Goal: Information Seeking & Learning: Learn about a topic

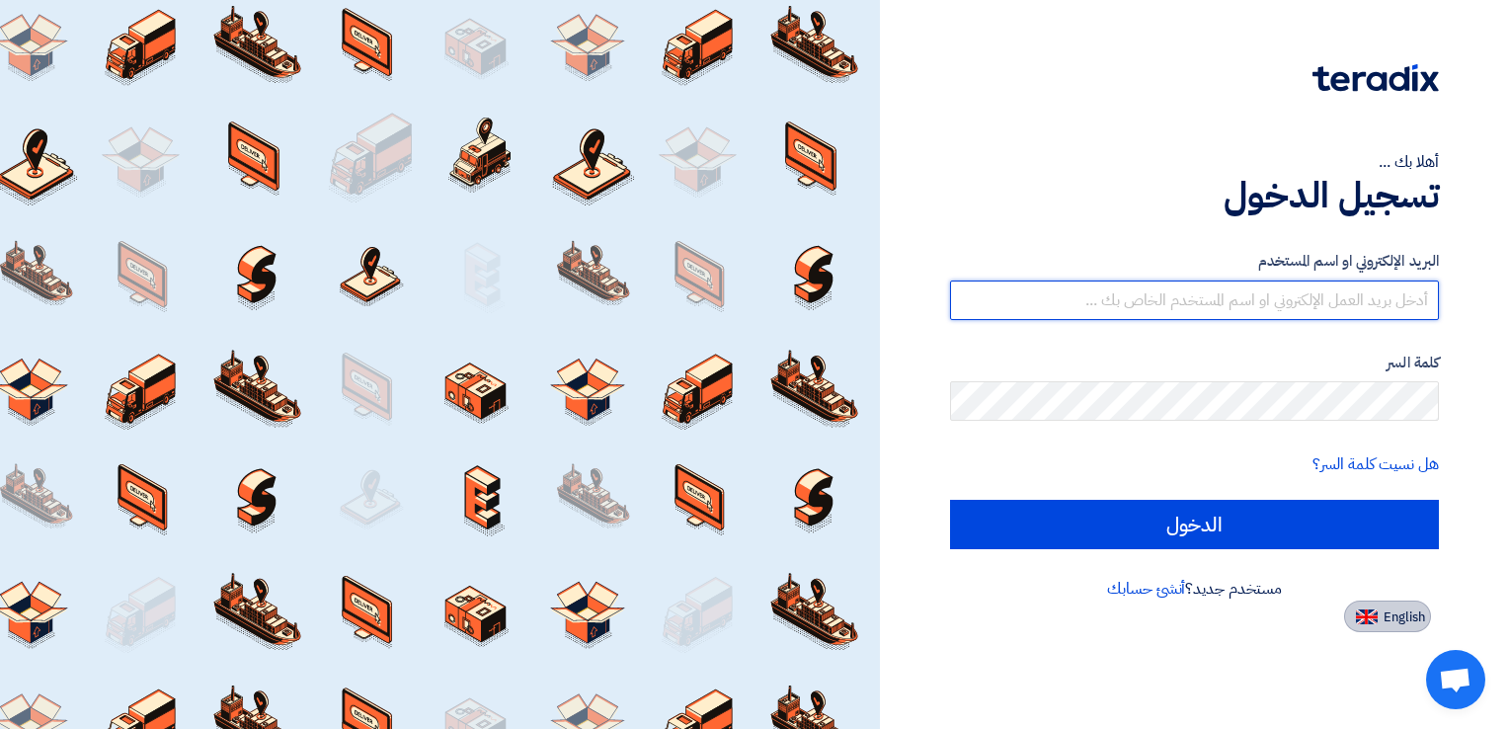
type input "[EMAIL_ADDRESS][DOMAIN_NAME]"
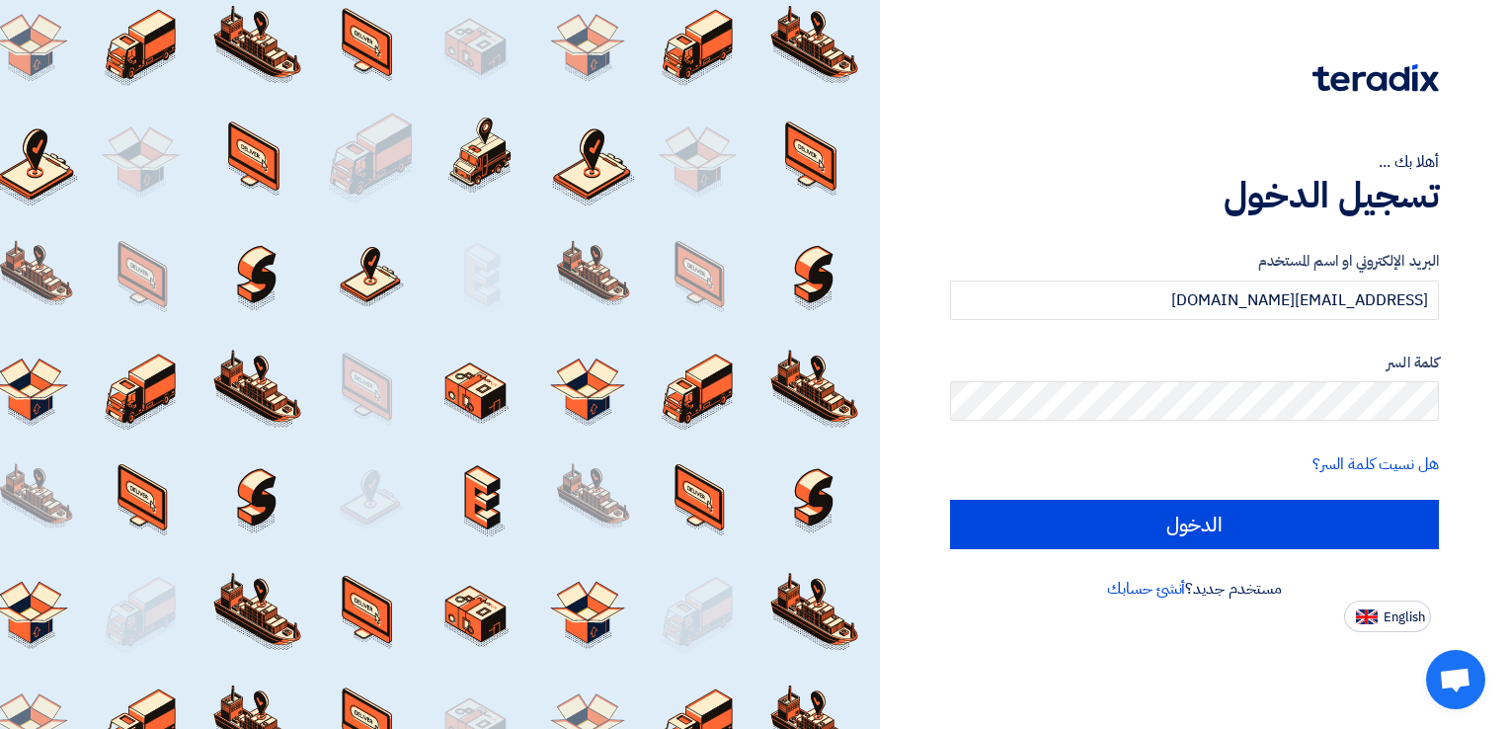
click at [1368, 609] on img at bounding box center [1367, 616] width 22 height 15
type input "Sign in"
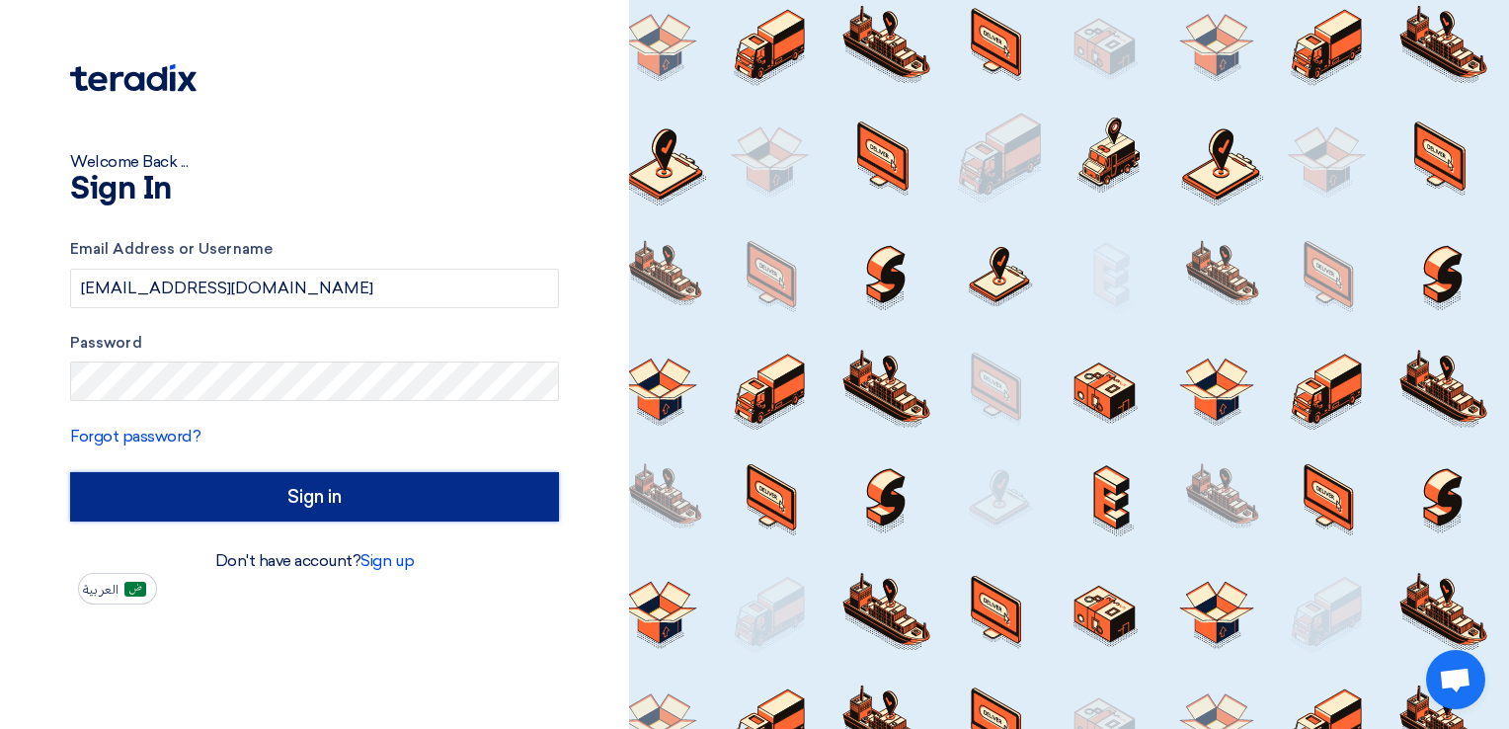
click at [218, 495] on input "Sign in" at bounding box center [314, 496] width 489 height 49
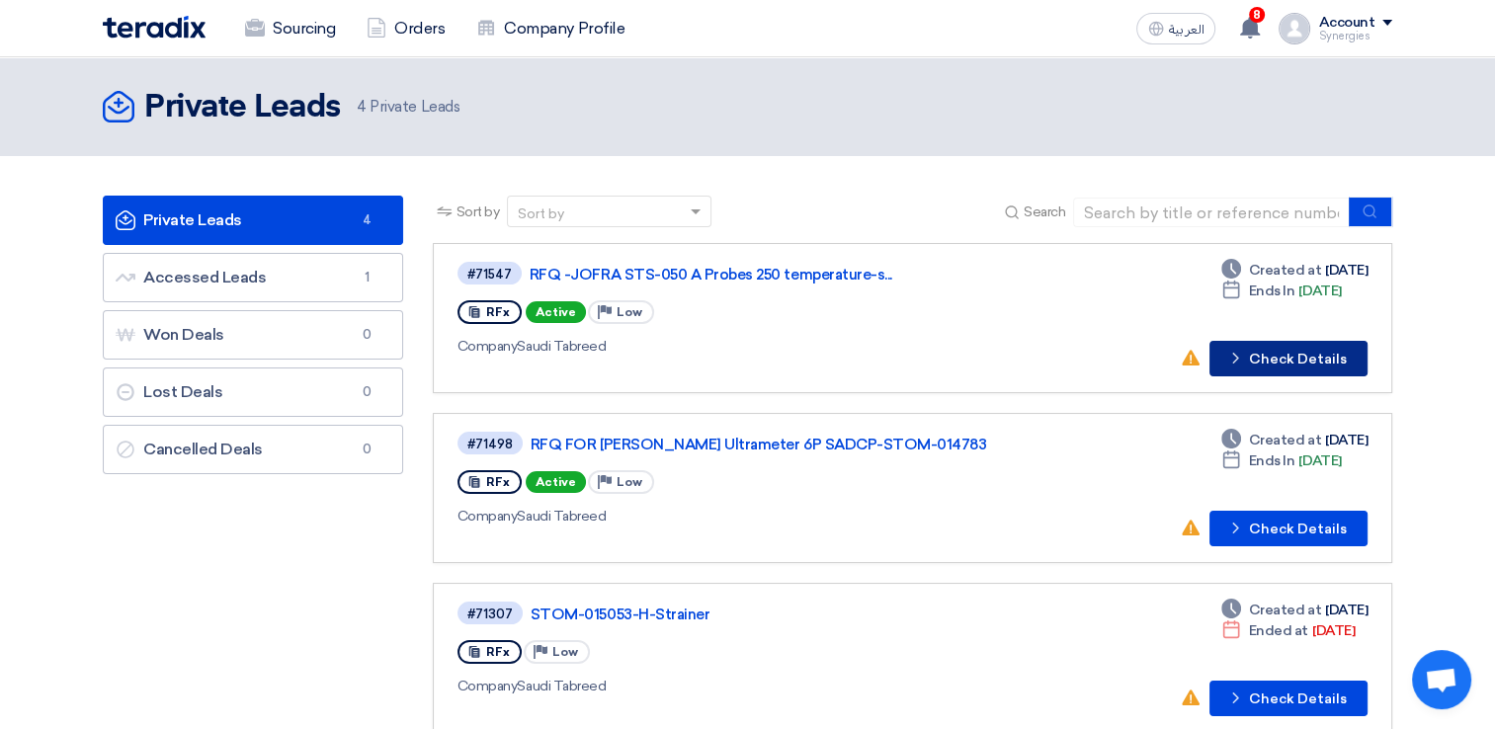
click at [1262, 353] on button "Check details Check Details" at bounding box center [1288, 359] width 158 height 36
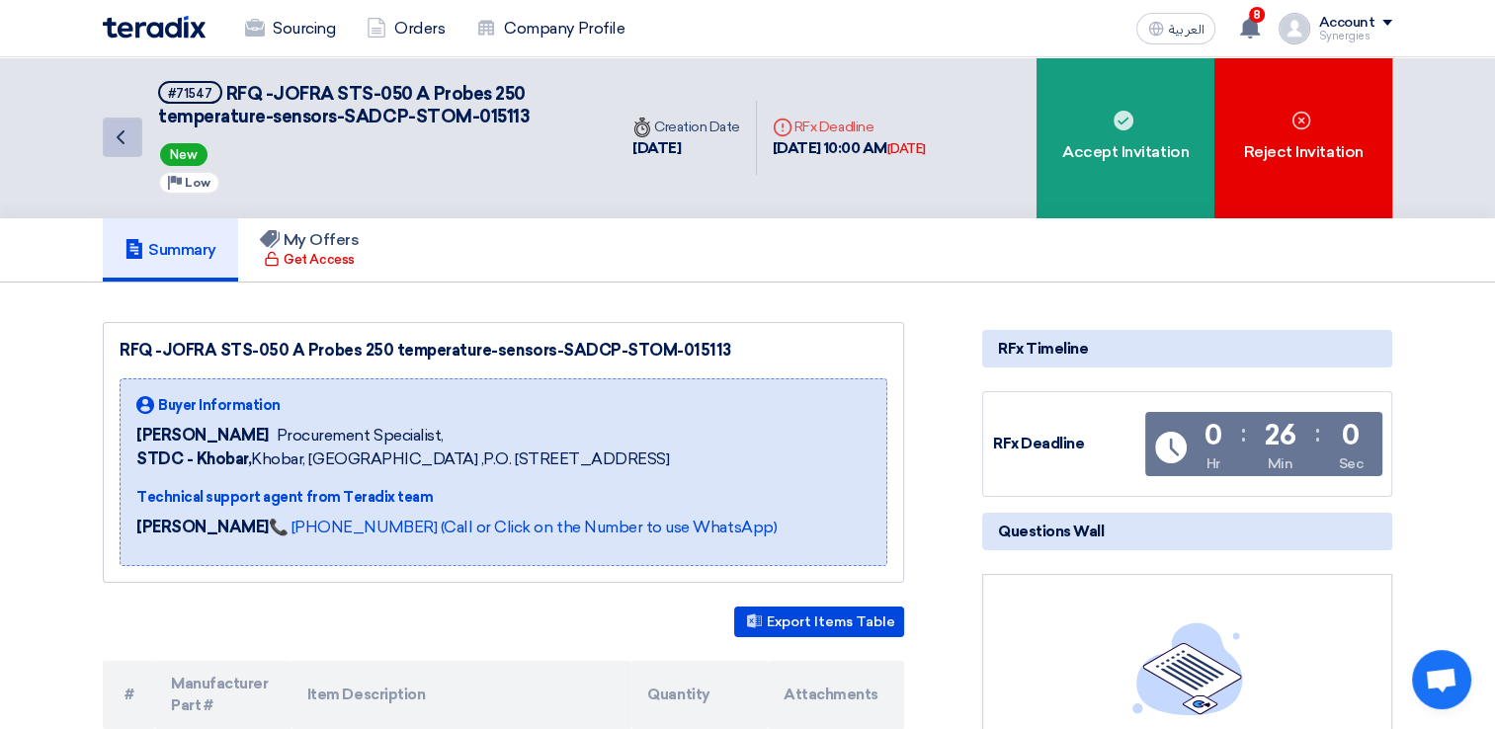
click at [111, 144] on icon "Back" at bounding box center [121, 137] width 24 height 24
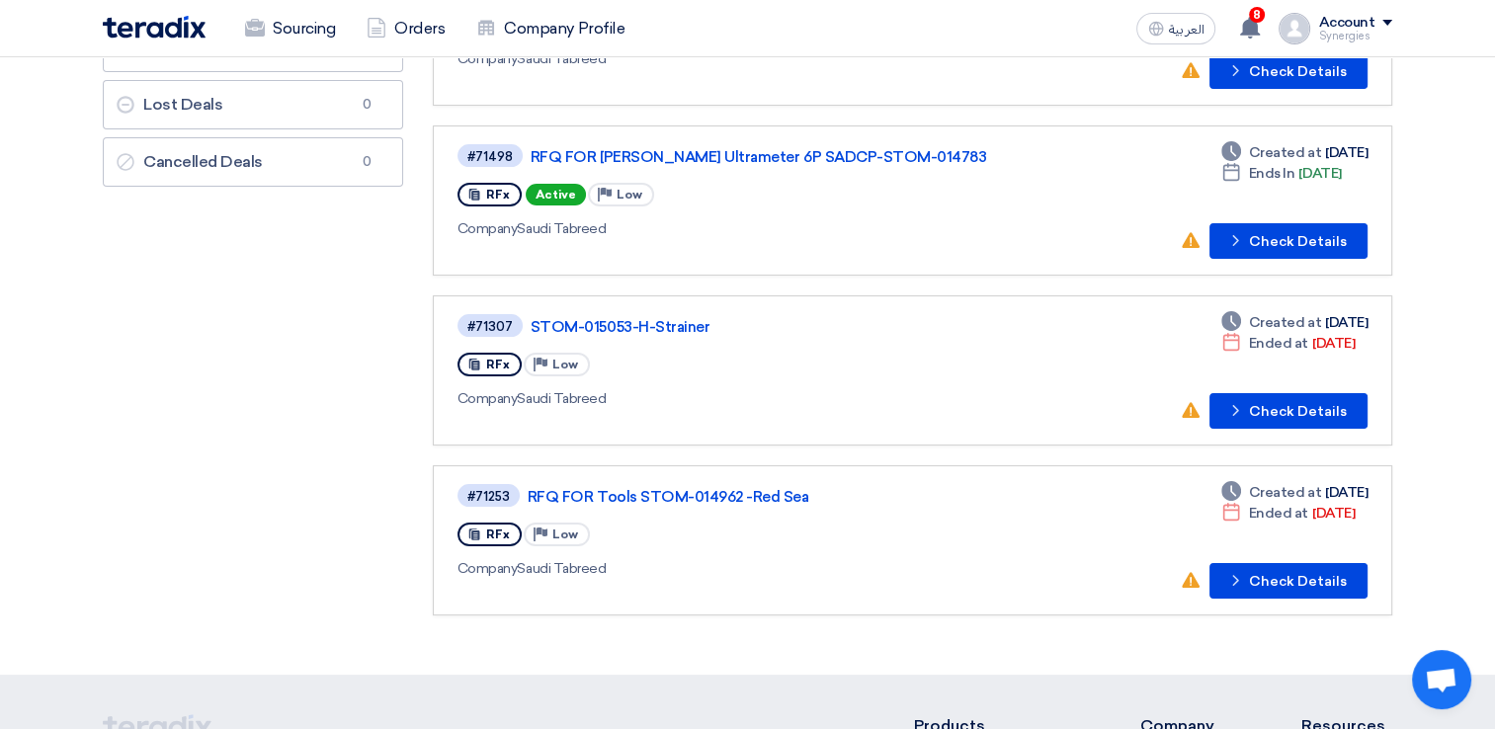
scroll to position [395, 0]
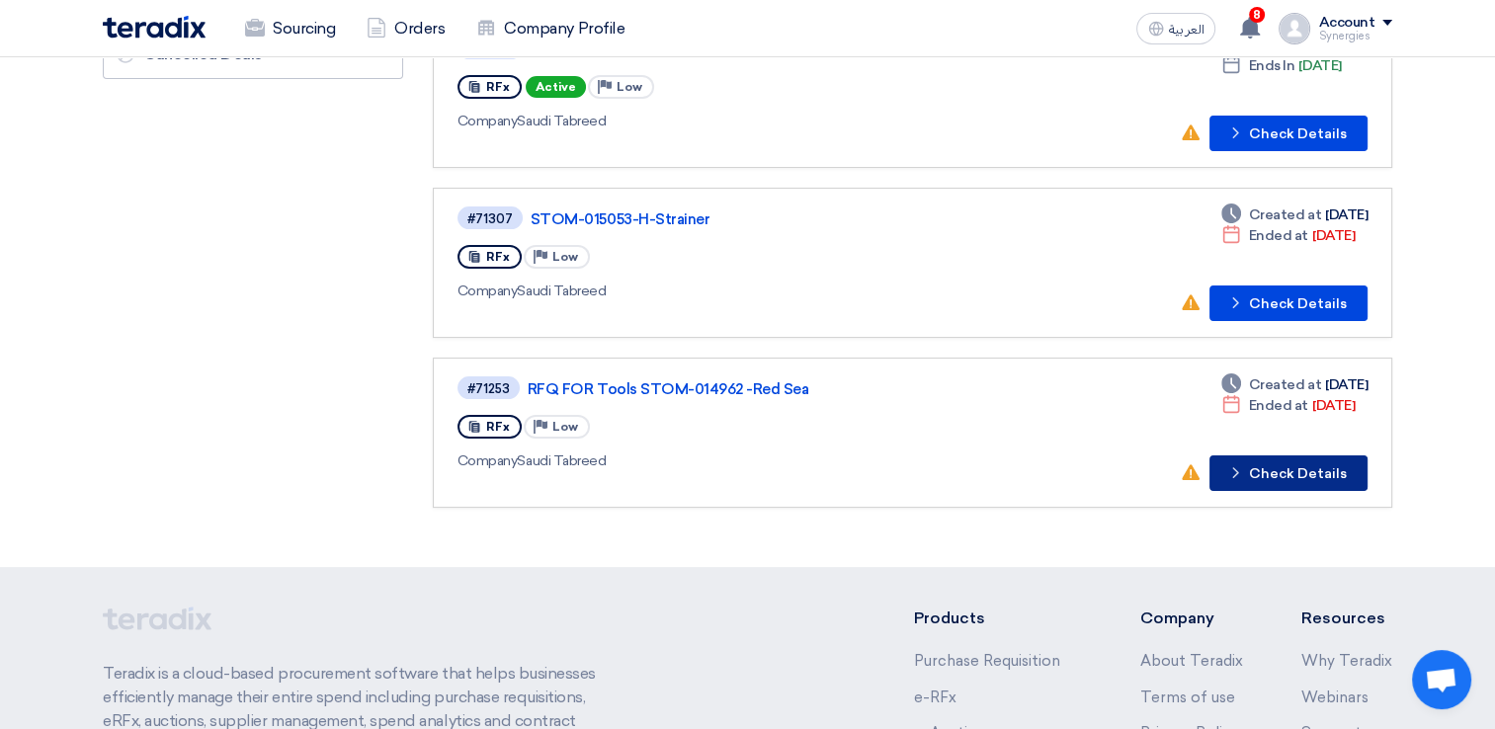
click at [1278, 473] on button "Check details Check Details" at bounding box center [1288, 473] width 158 height 36
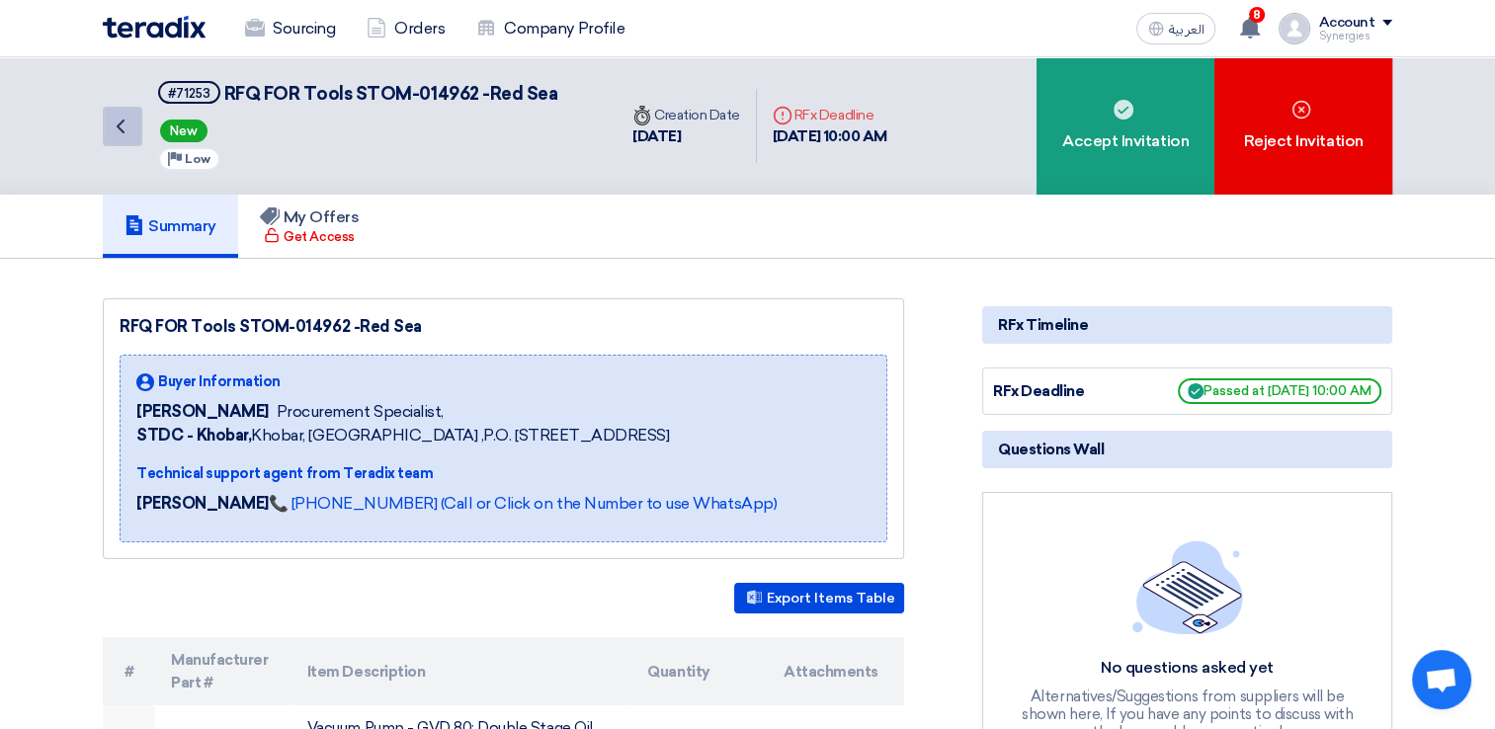
click at [113, 134] on icon "Back" at bounding box center [121, 127] width 24 height 24
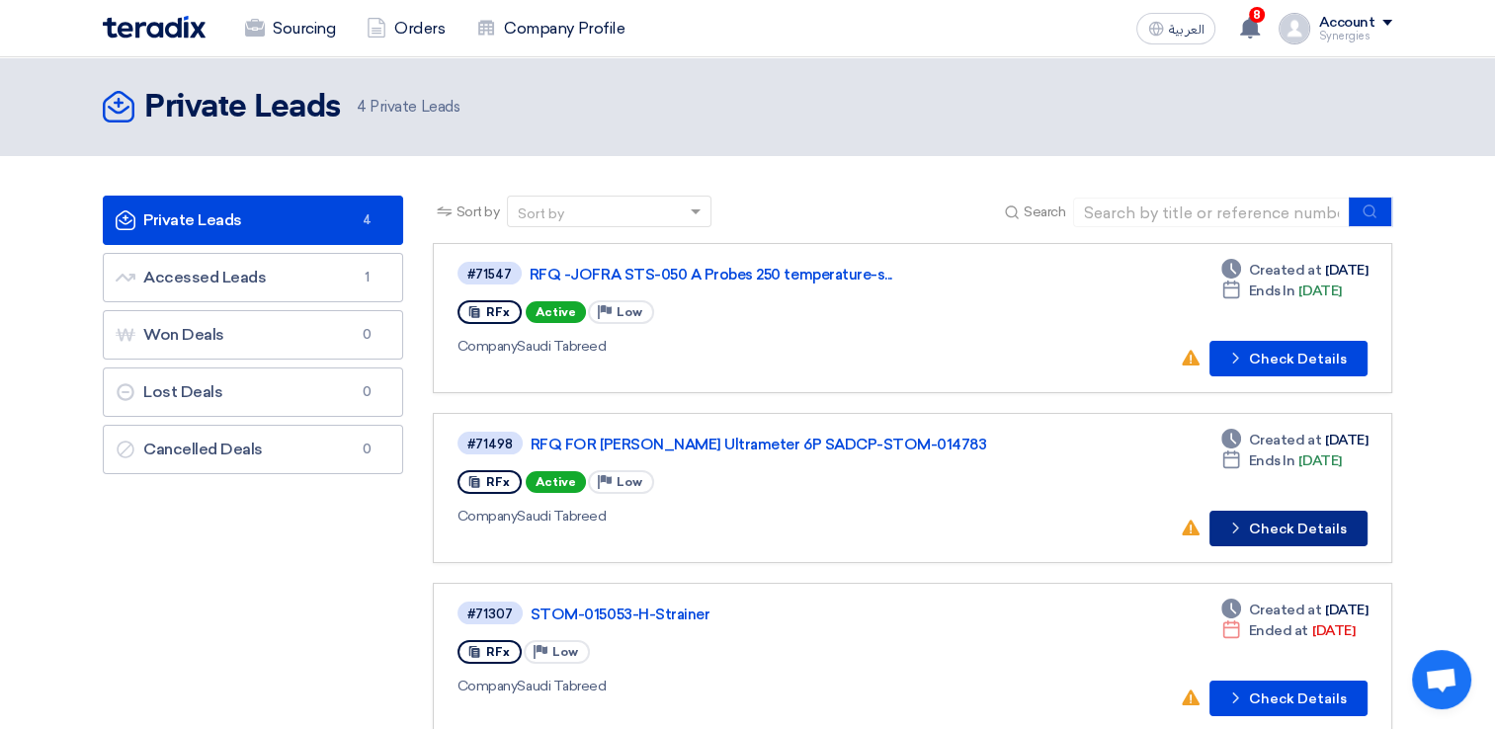
click at [1256, 526] on button "Check details Check Details" at bounding box center [1288, 529] width 158 height 36
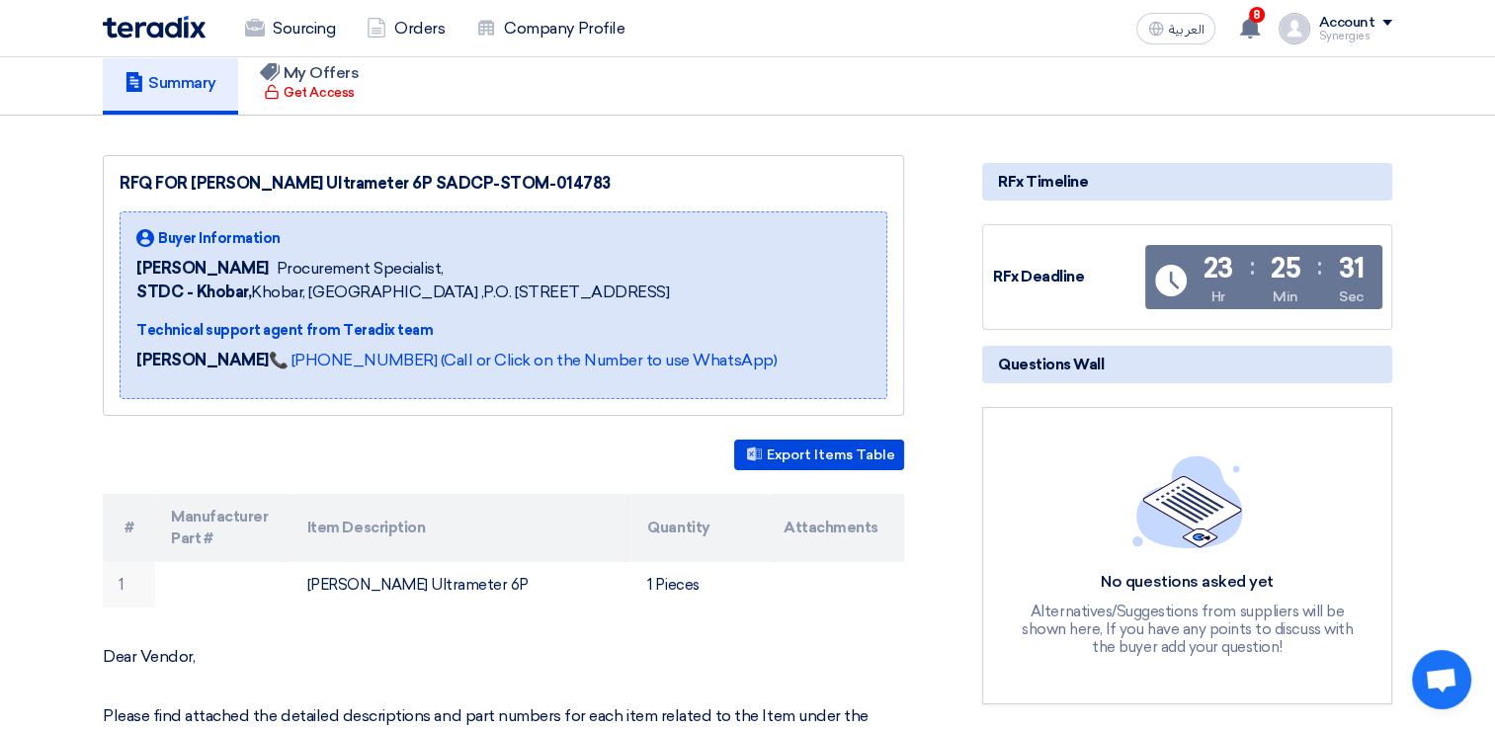
scroll to position [198, 0]
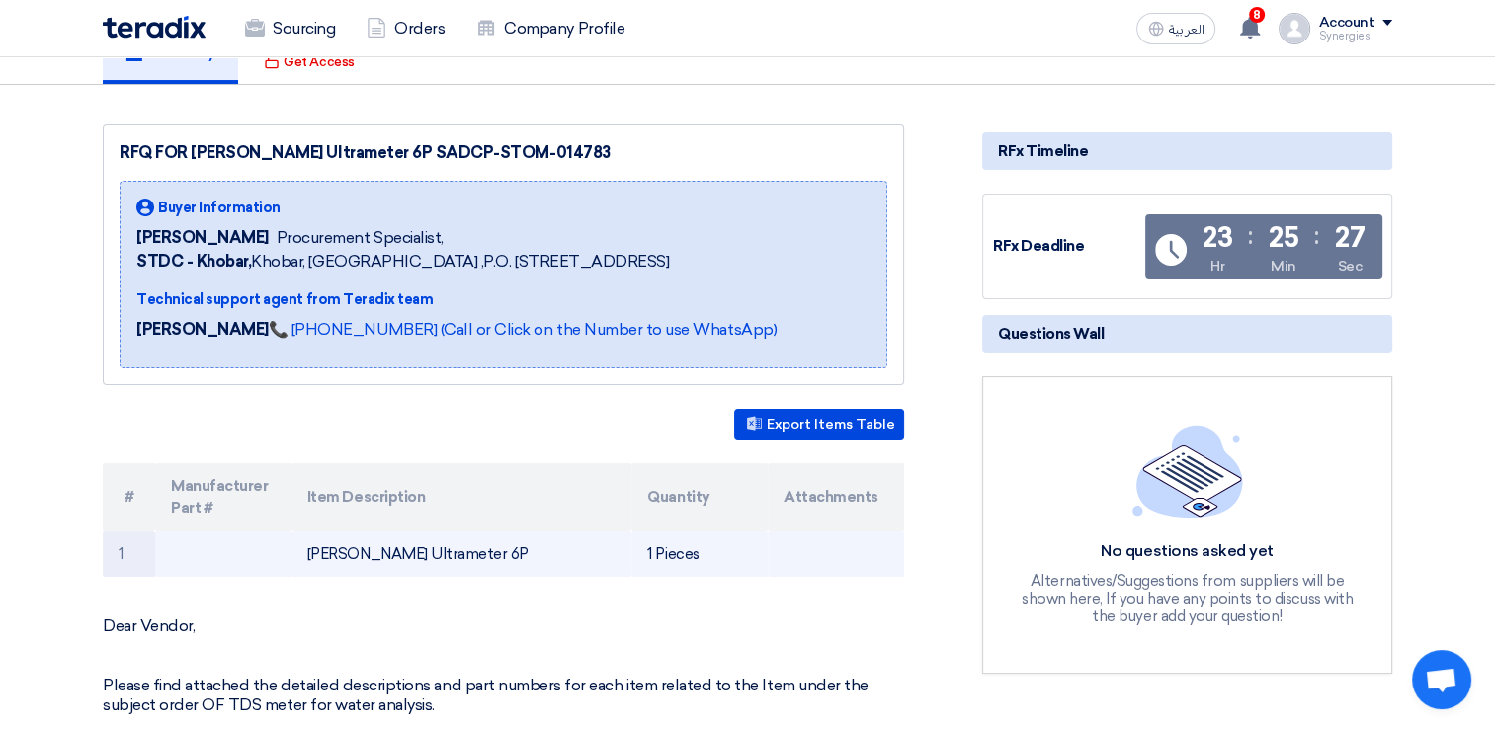
drag, startPoint x: 308, startPoint y: 551, endPoint x: 463, endPoint y: 568, distance: 156.0
click at [463, 568] on td "[PERSON_NAME] Ultrameter 6P" at bounding box center [461, 554] width 341 height 46
copy td "[PERSON_NAME] Ultrameter 6P"
